Goal: Communication & Community: Answer question/provide support

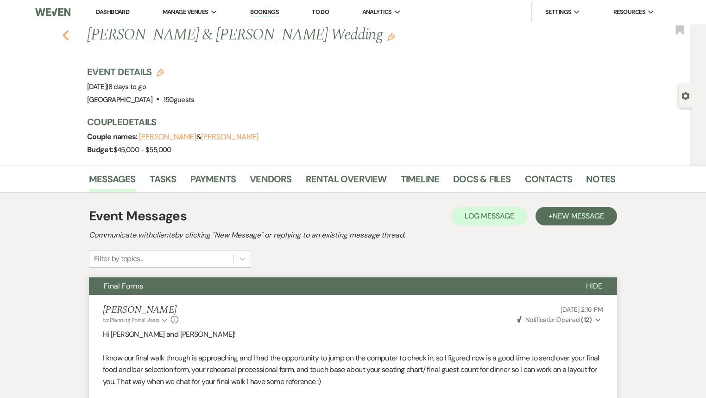
click at [67, 35] on use "button" at bounding box center [66, 35] width 6 height 10
select select "7"
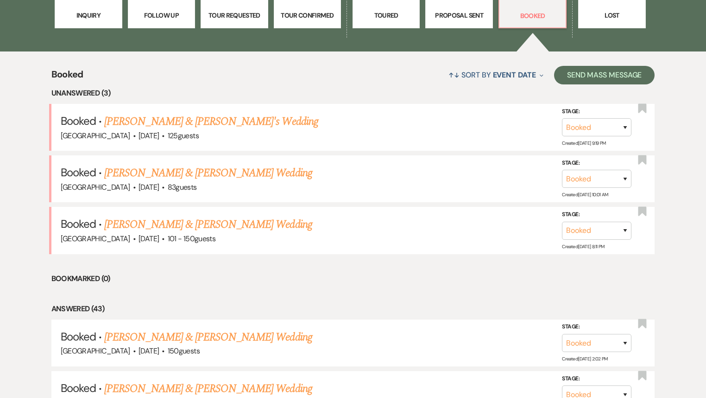
scroll to position [222, 0]
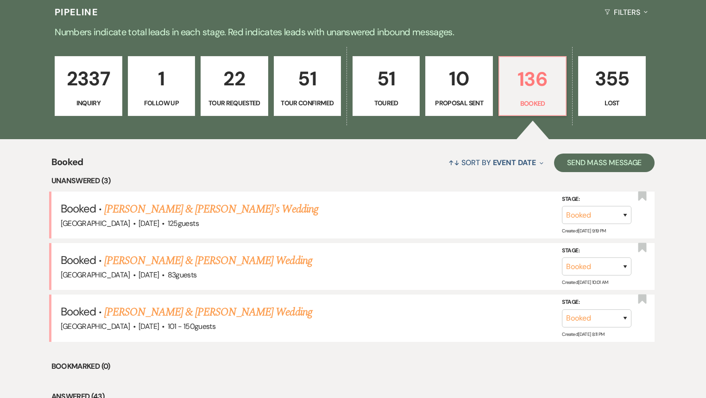
click at [103, 93] on p "2337" at bounding box center [88, 78] width 55 height 31
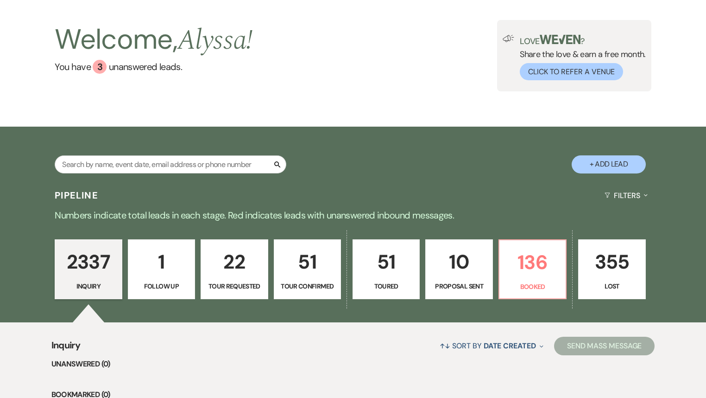
scroll to position [37, 0]
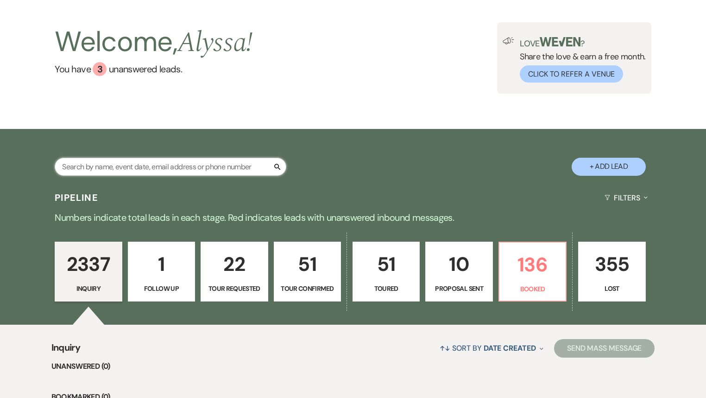
click at [166, 165] on input "text" at bounding box center [171, 167] width 232 height 18
type input "[PERSON_NAME]"
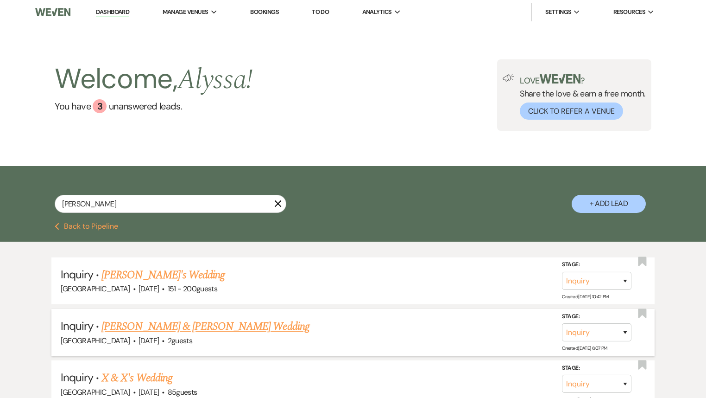
click at [197, 328] on link "[PERSON_NAME] & [PERSON_NAME] Wedding" at bounding box center [205, 326] width 208 height 17
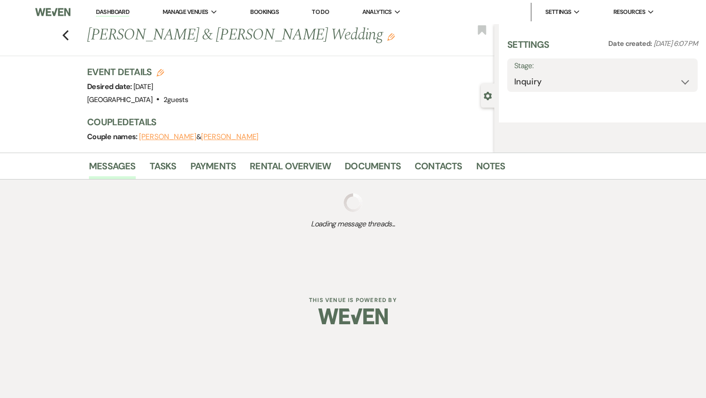
select select "5"
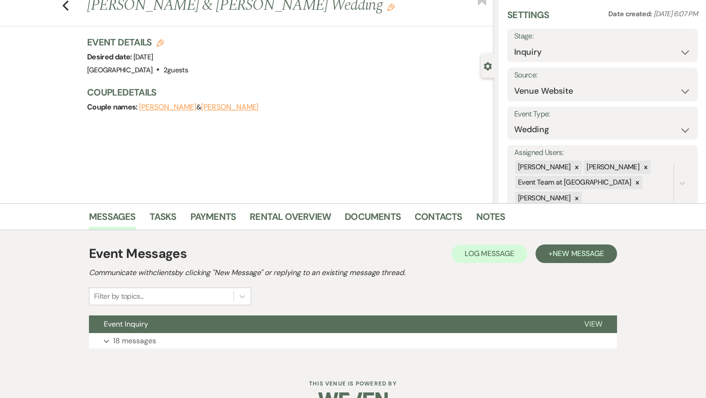
scroll to position [53, 0]
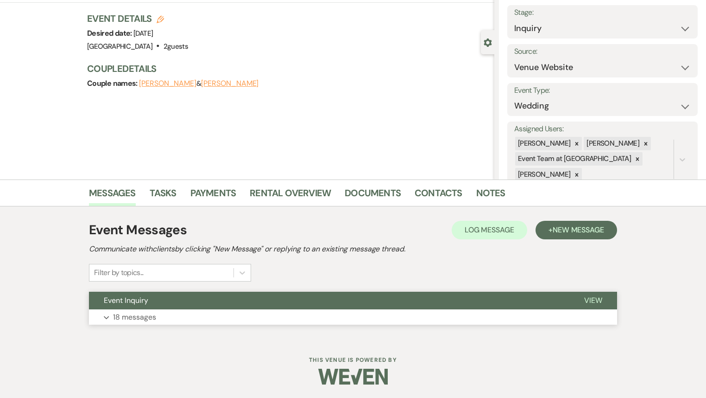
click at [189, 304] on button "Event Inquiry" at bounding box center [329, 300] width 481 height 18
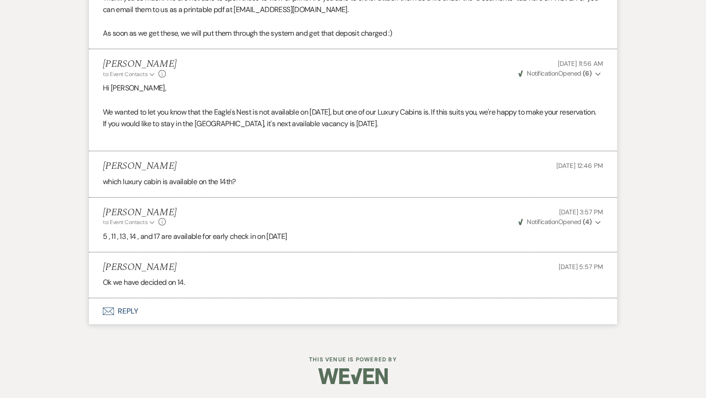
scroll to position [1720, 0]
click at [128, 310] on button "Envelope Reply" at bounding box center [353, 311] width 528 height 26
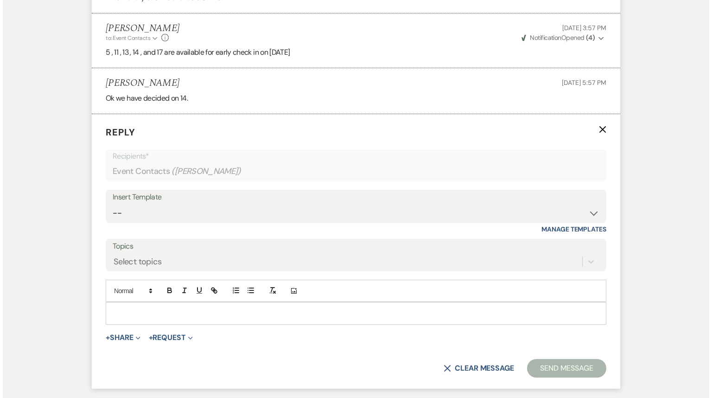
scroll to position [1897, 0]
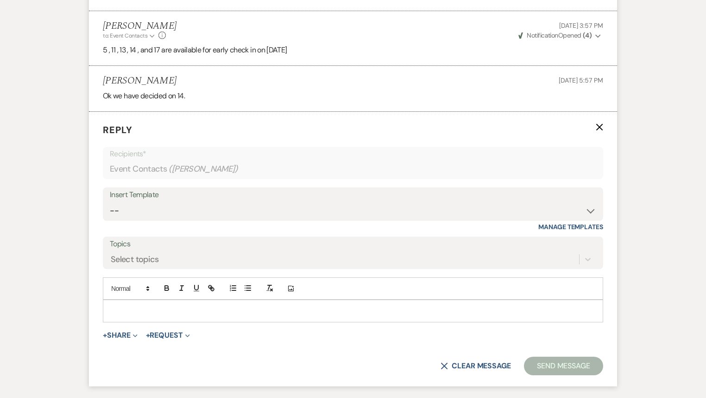
click at [132, 316] on p at bounding box center [353, 310] width 486 height 10
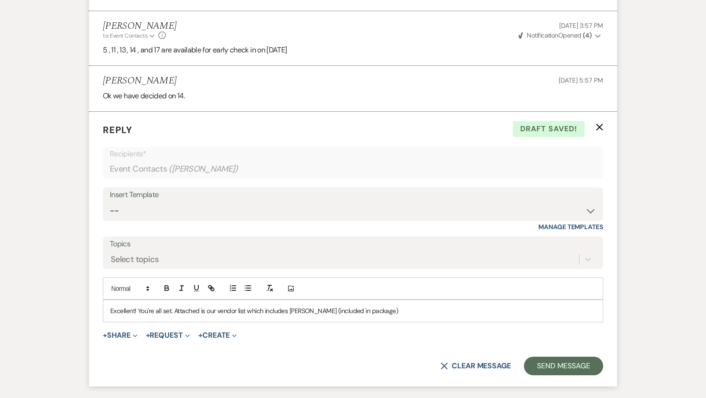
click at [322, 316] on p "Excellent! You're all set. Attached is our vendor list which includes [PERSON_N…" at bounding box center [353, 310] width 486 height 10
click at [443, 316] on p "Excellent! You're all set. Attached is our vendor list which includes [PERSON_N…" at bounding box center [353, 310] width 486 height 10
click at [341, 316] on p "Excellent! You're all set. Attached is our vendor list which includes [PERSON_N…" at bounding box center [353, 310] width 486 height 10
click at [445, 316] on p "Excellent! You're all set. Attached is our vendor list which includes [PERSON_N…" at bounding box center [353, 310] width 486 height 10
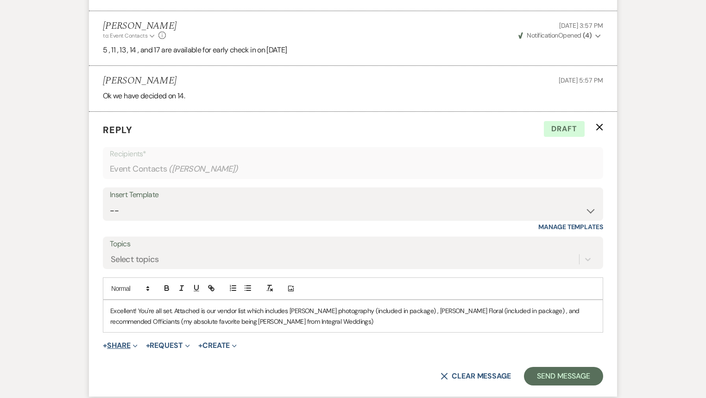
click at [114, 349] on button "+ Share Expand" at bounding box center [120, 345] width 35 height 7
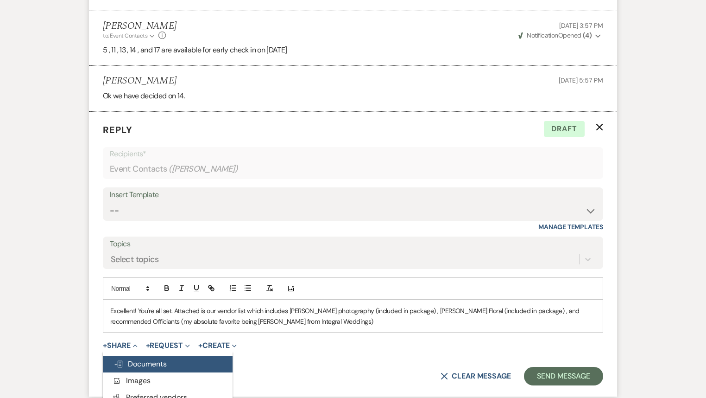
click at [127, 368] on span "Doc Upload Documents" at bounding box center [140, 364] width 53 height 10
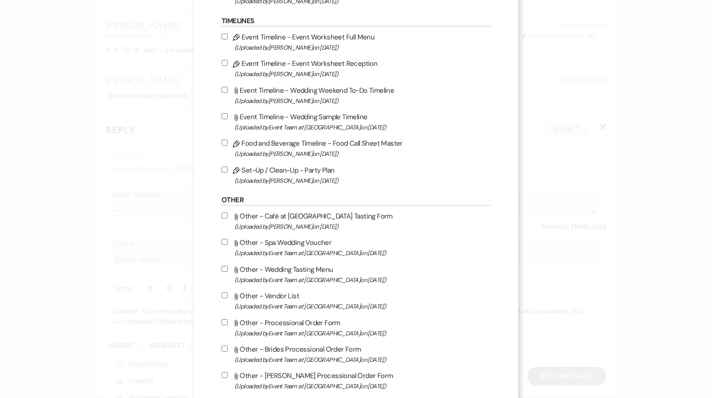
scroll to position [927, 0]
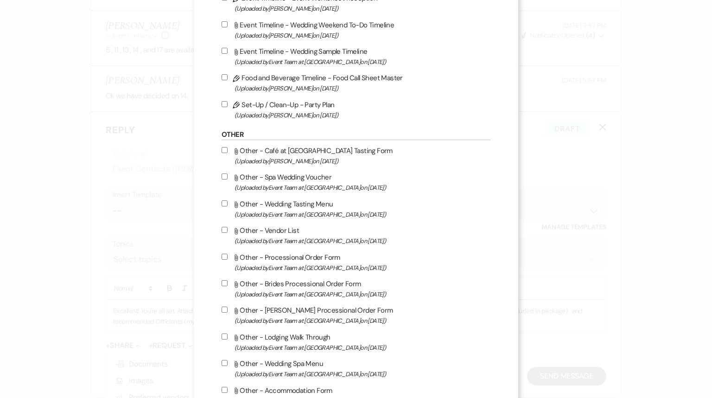
click at [222, 233] on input "Attach File Other - Vendor List (Uploaded by Event Team at [GEOGRAPHIC_DATA] on…" at bounding box center [225, 230] width 6 height 6
checkbox input "true"
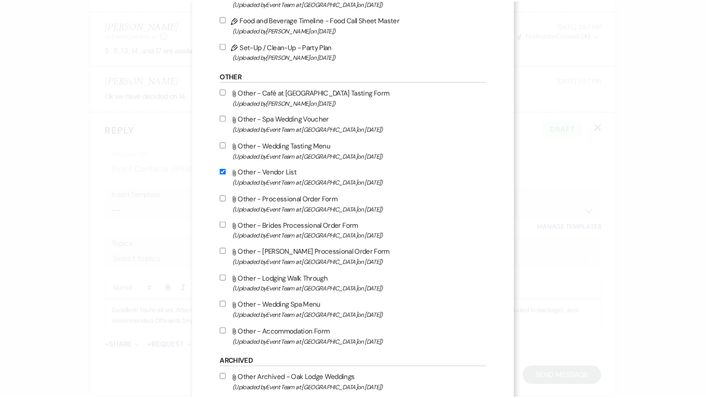
scroll to position [1044, 0]
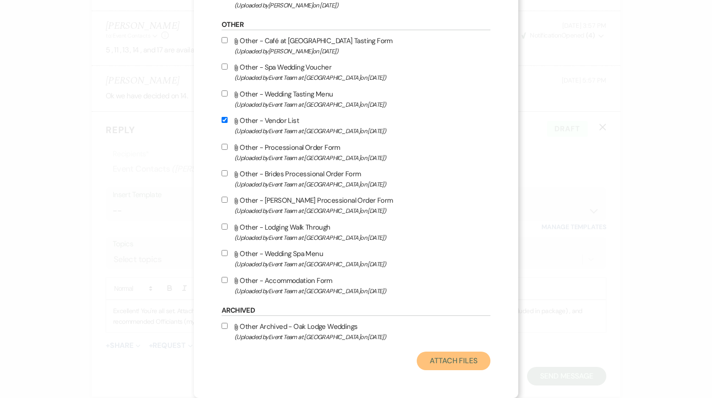
click at [450, 354] on button "Attach Files" at bounding box center [454, 360] width 74 height 19
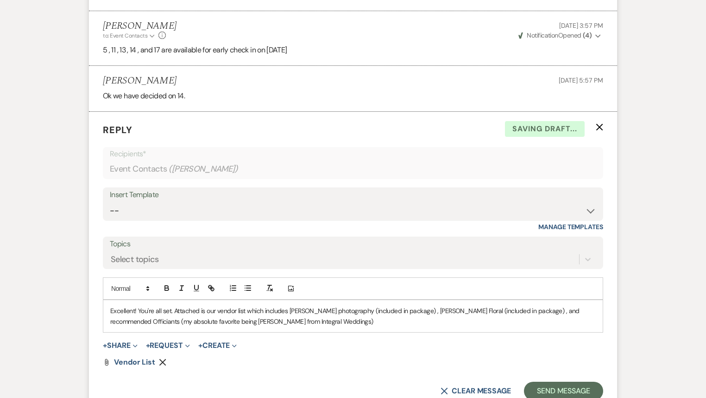
click at [404, 332] on div "Excellent! You're all set. Attached is our vendor list which includes [PERSON_N…" at bounding box center [353, 316] width 500 height 32
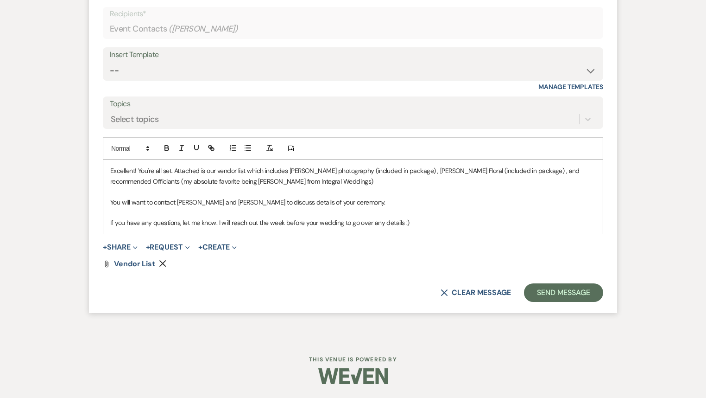
scroll to position [2045, 0]
click at [575, 296] on button "Send Message" at bounding box center [563, 292] width 79 height 19
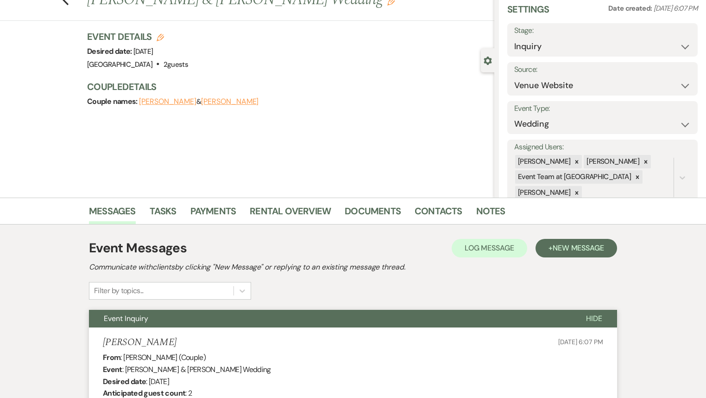
scroll to position [0, 0]
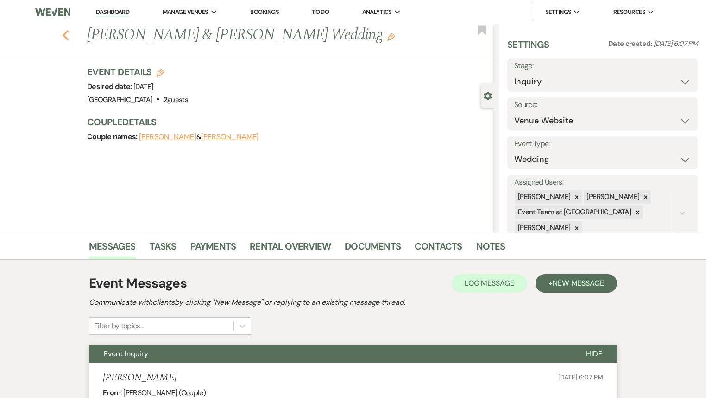
click at [66, 38] on icon "Previous" at bounding box center [65, 35] width 7 height 11
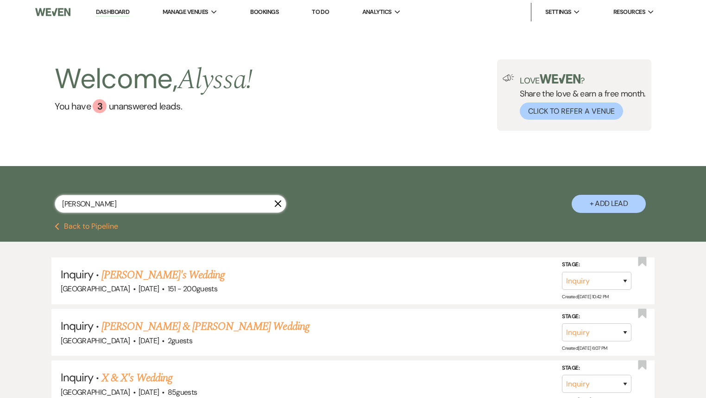
drag, startPoint x: 98, startPoint y: 206, endPoint x: 11, endPoint y: 228, distance: 89.8
click at [11, 228] on div "[PERSON_NAME] + Add Lead Previous Back to Pipeline Inquiry · [PERSON_NAME]'s We…" at bounding box center [353, 371] width 706 height 411
type input "[PERSON_NAME]"
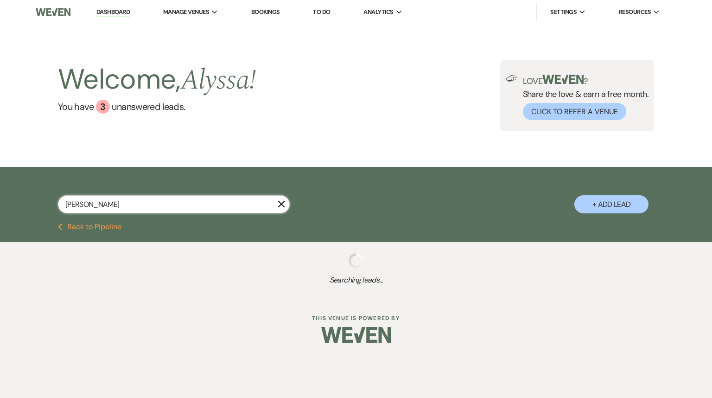
select select "4"
select select "5"
select select "2"
select select "4"
select select "8"
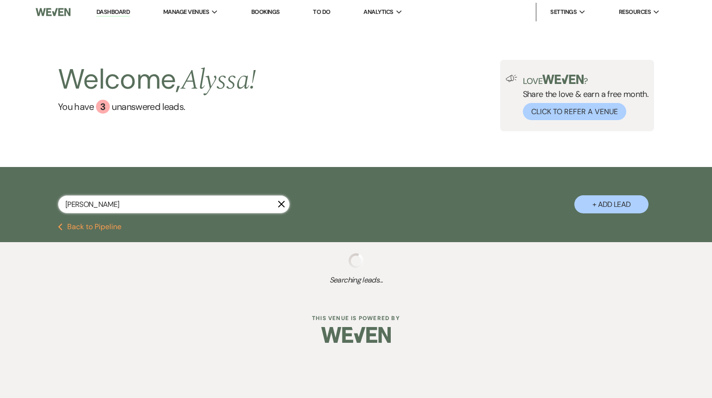
select select "8"
select select "5"
select select "2"
select select "8"
select select "5"
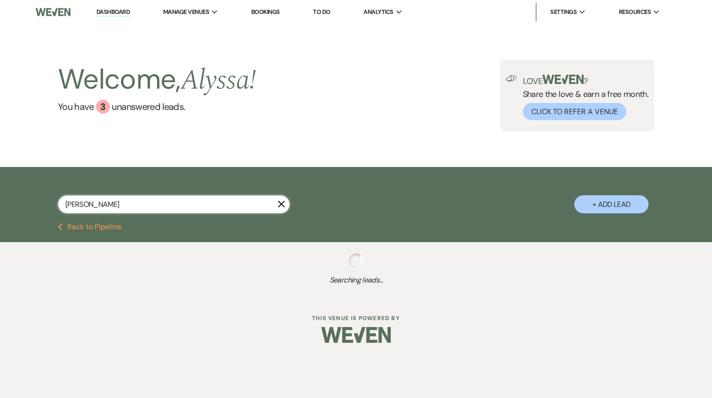
select select "8"
select select "5"
select select "8"
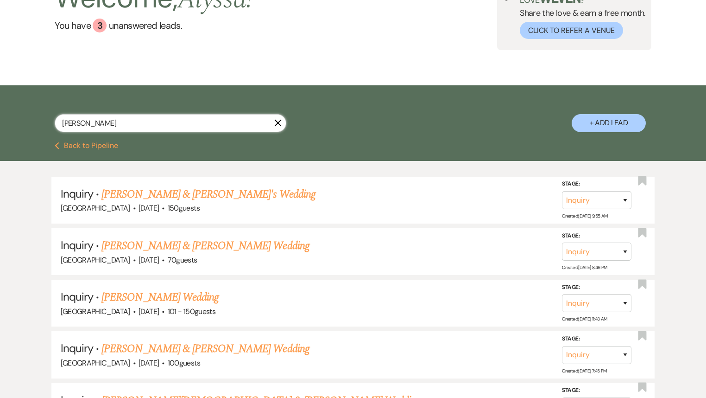
scroll to position [111, 0]
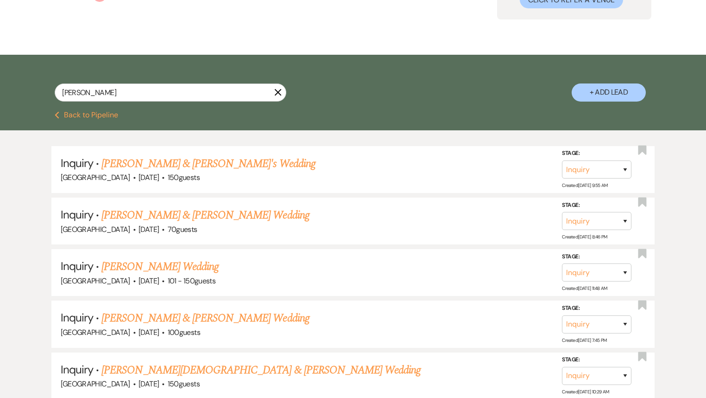
click at [85, 114] on button "Previous Back to Pipeline" at bounding box center [86, 114] width 63 height 7
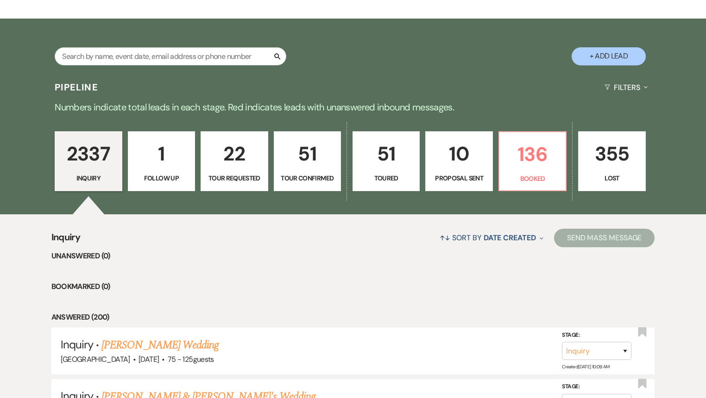
scroll to position [148, 0]
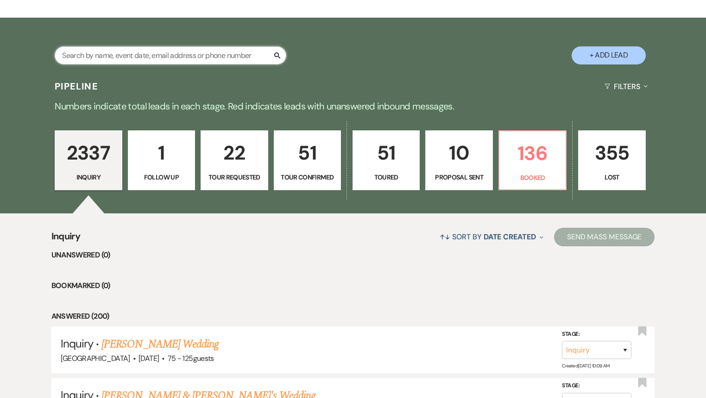
click at [180, 55] on input "text" at bounding box center [171, 55] width 232 height 18
type input "[PERSON_NAME]"
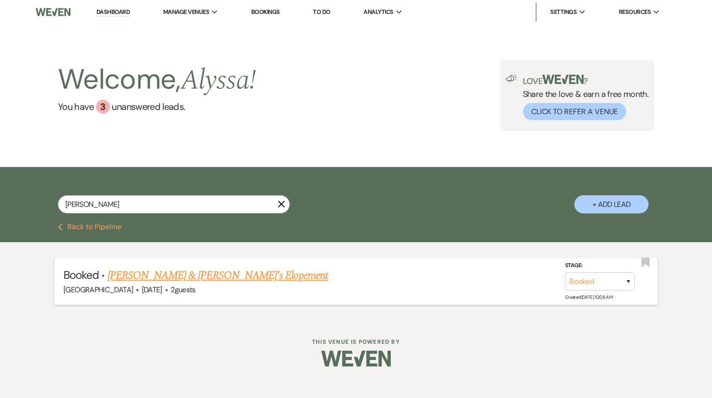
click at [167, 274] on link "[PERSON_NAME] & [PERSON_NAME]'s Elopement" at bounding box center [218, 275] width 221 height 17
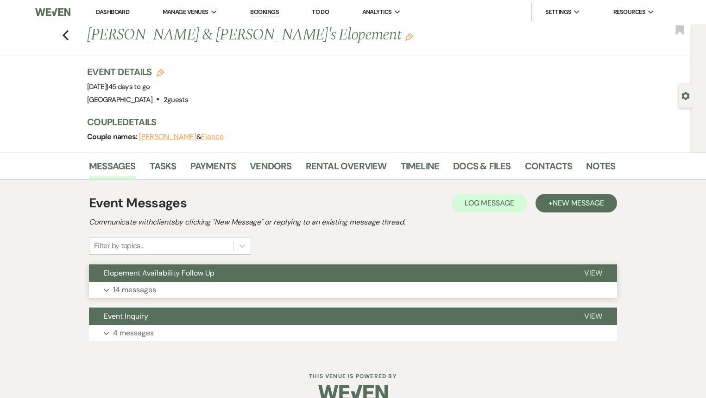
click at [221, 280] on button "Elopement Availability Follow Up" at bounding box center [329, 273] width 481 height 18
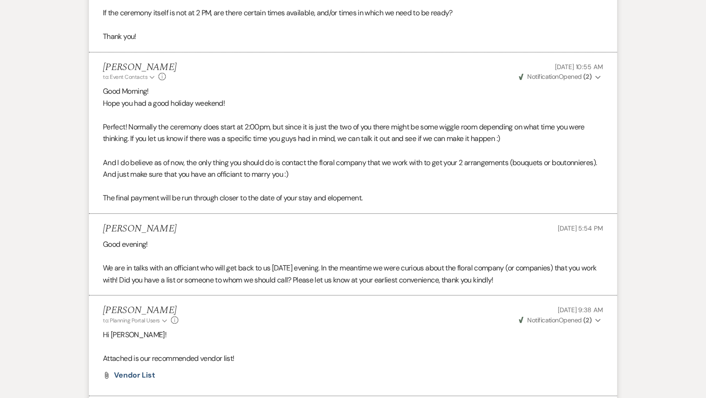
scroll to position [1417, 0]
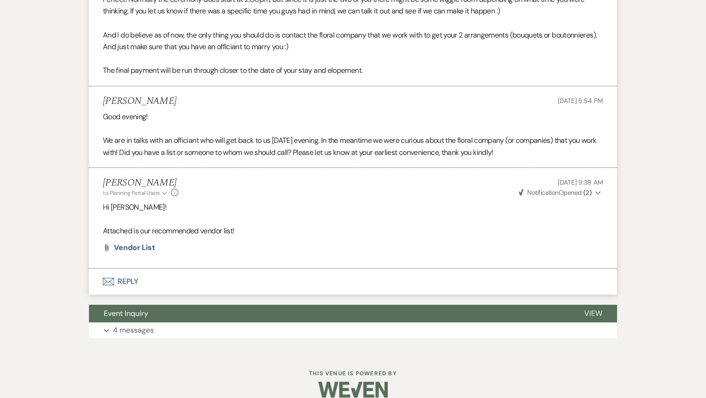
click at [129, 268] on button "Envelope Reply" at bounding box center [353, 281] width 528 height 26
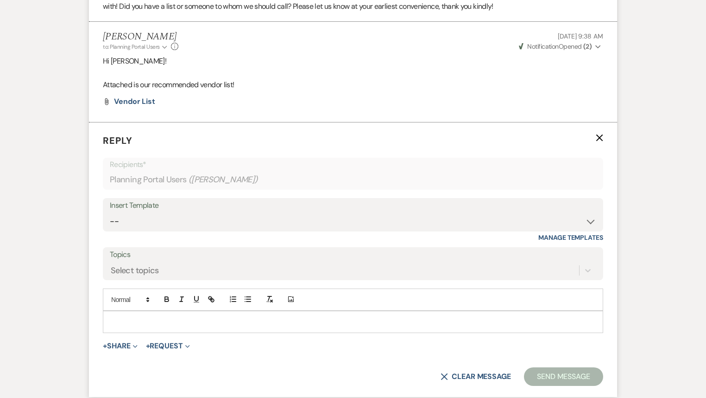
scroll to position [1610, 0]
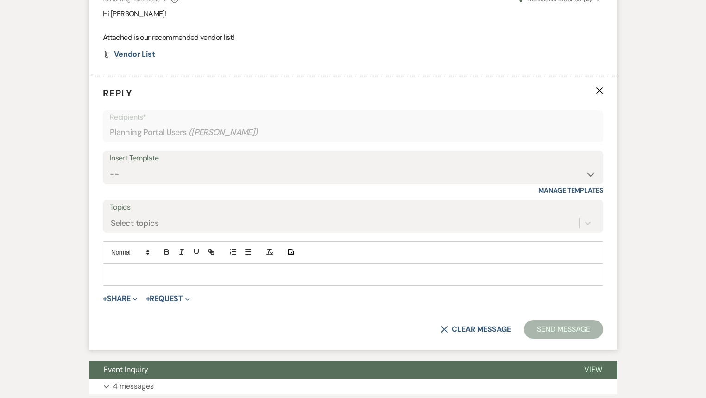
click at [156, 269] on p at bounding box center [353, 274] width 486 height 10
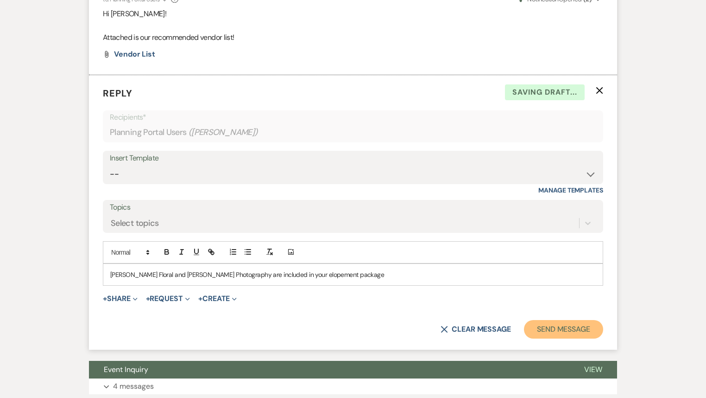
click at [553, 320] on button "Send Message" at bounding box center [563, 329] width 79 height 19
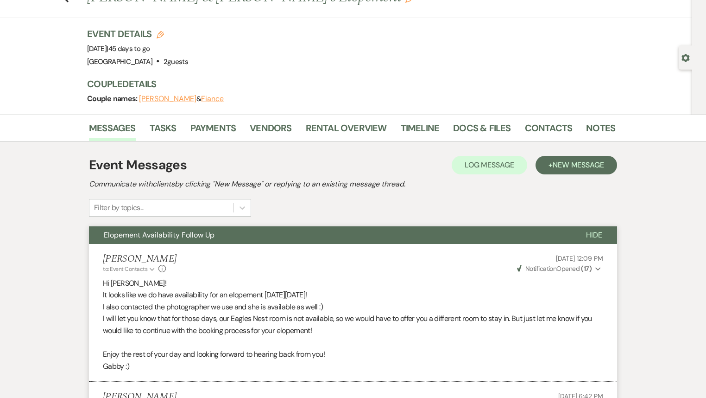
scroll to position [0, 0]
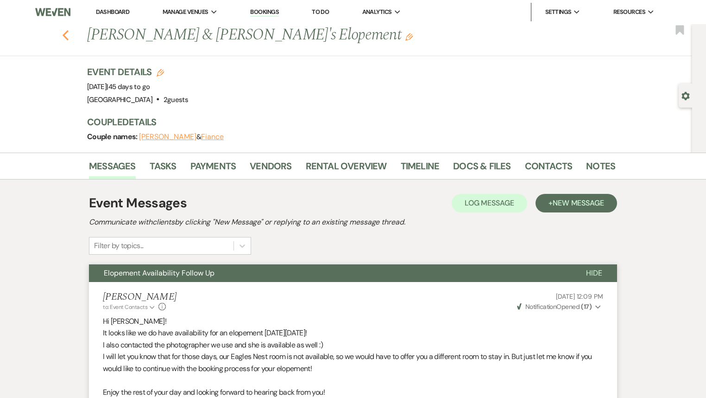
click at [67, 32] on icon "Previous" at bounding box center [65, 35] width 7 height 11
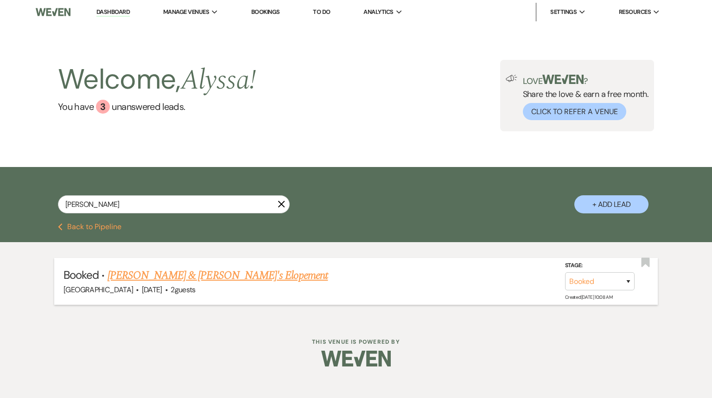
click at [159, 284] on div "[GEOGRAPHIC_DATA] · [DATE] · 2 guests" at bounding box center [355, 290] width 585 height 12
click at [162, 278] on link "[PERSON_NAME] & [PERSON_NAME]'s Elopement" at bounding box center [218, 275] width 221 height 17
